Goal: Task Accomplishment & Management: Manage account settings

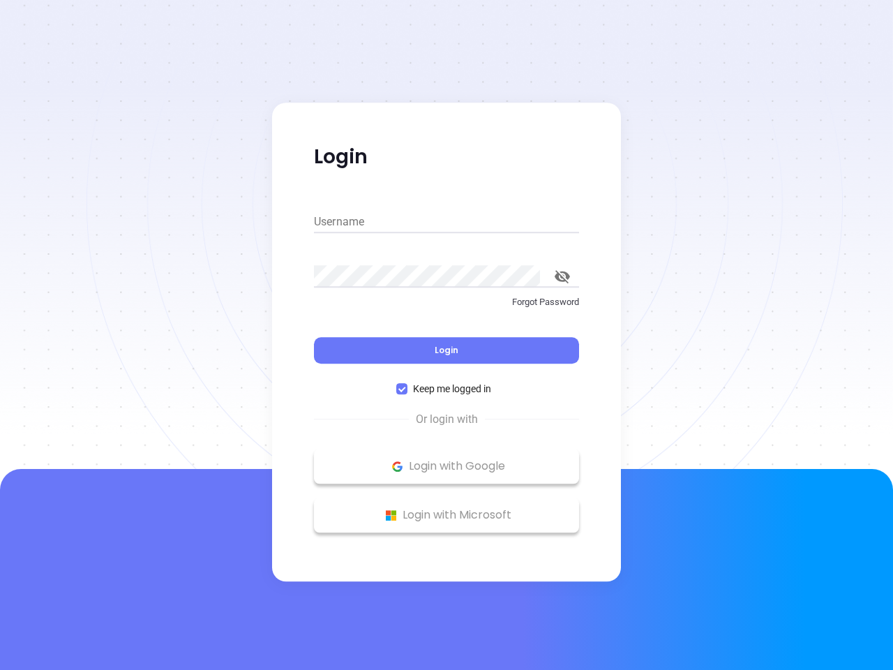
click at [446, 335] on div "Login" at bounding box center [446, 341] width 265 height 43
click at [446, 222] on input "Username" at bounding box center [446, 222] width 265 height 22
click at [562, 276] on icon "toggle password visibility" at bounding box center [562, 276] width 15 height 13
click at [446, 350] on span "Login" at bounding box center [447, 350] width 24 height 12
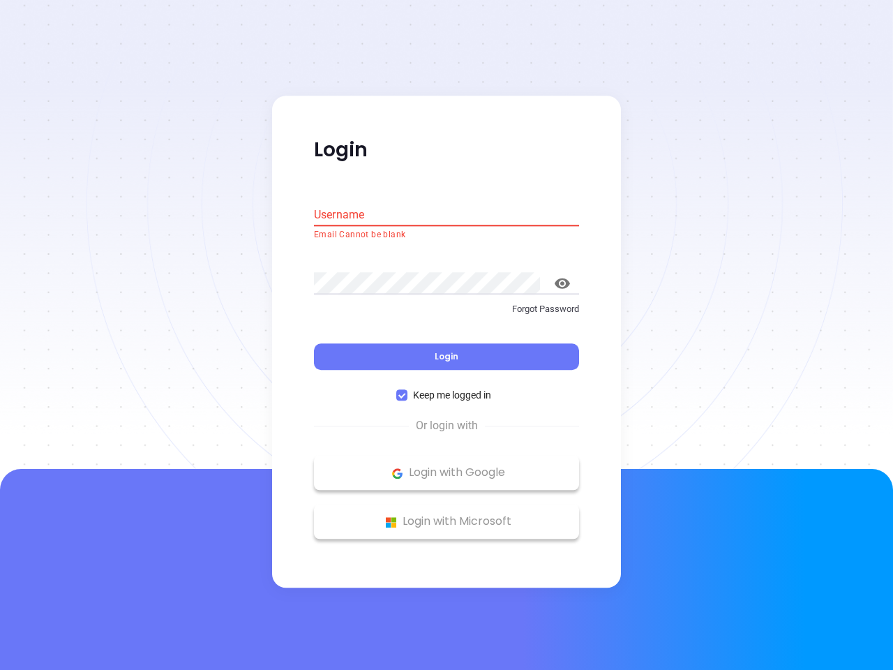
click at [446, 389] on span "Keep me logged in" at bounding box center [451, 395] width 89 height 15
click at [407, 390] on input "Keep me logged in" at bounding box center [401, 395] width 11 height 11
checkbox input "false"
click at [446, 466] on p "Login with Google" at bounding box center [446, 472] width 251 height 21
click at [446, 515] on p "Login with Microsoft" at bounding box center [446, 521] width 251 height 21
